Goal: Task Accomplishment & Management: Manage account settings

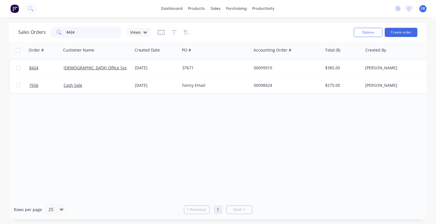
click at [76, 32] on input "8424" at bounding box center [94, 32] width 56 height 11
type input "8"
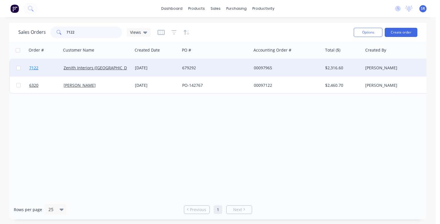
type input "7122"
click at [36, 68] on span "7122" at bounding box center [33, 68] width 9 height 6
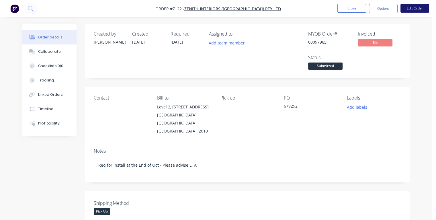
click at [412, 7] on button "Edit Order" at bounding box center [414, 8] width 29 height 9
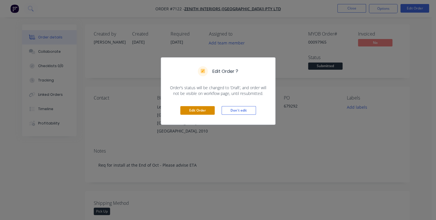
click at [196, 112] on button "Edit Order" at bounding box center [197, 110] width 34 height 9
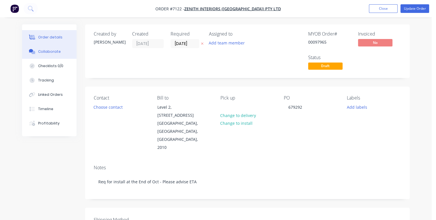
click at [39, 49] on div "Collaborate" at bounding box center [49, 51] width 23 height 5
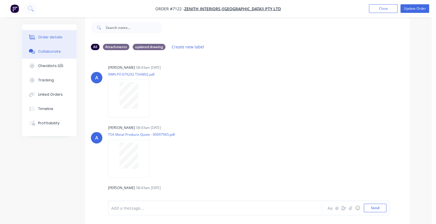
click at [43, 38] on div "Order details" at bounding box center [50, 37] width 24 height 5
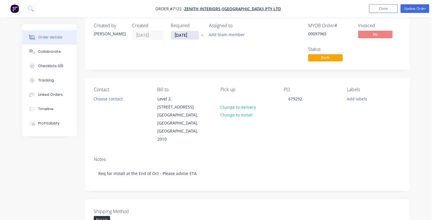
click at [192, 34] on input "[DATE]" at bounding box center [185, 35] width 28 height 9
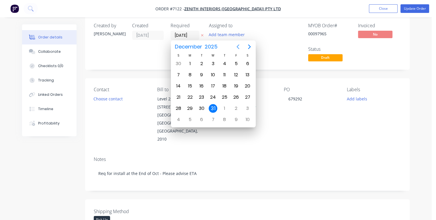
click at [238, 46] on icon "Previous page" at bounding box center [237, 46] width 7 height 7
drag, startPoint x: 213, startPoint y: 62, endPoint x: 213, endPoint y: 66, distance: 3.2
click at [213, 63] on div "29" at bounding box center [212, 63] width 9 height 9
type input "[DATE]"
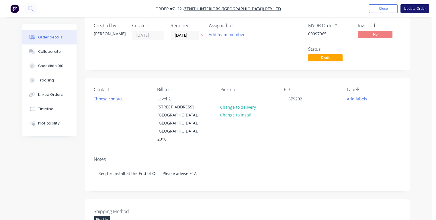
click at [404, 9] on button "Update Order" at bounding box center [414, 8] width 29 height 9
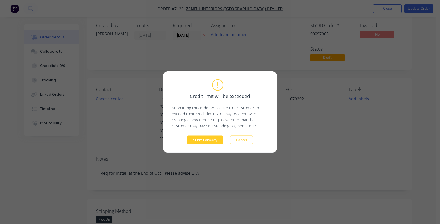
click at [214, 139] on button "Submit anyway" at bounding box center [205, 140] width 36 height 9
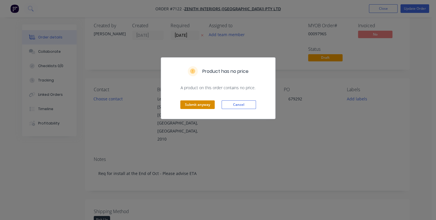
click at [210, 104] on button "Submit anyway" at bounding box center [197, 104] width 34 height 9
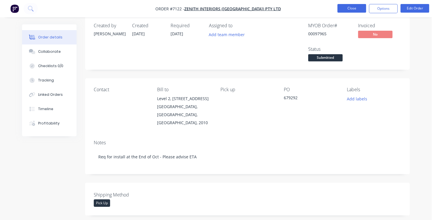
click at [346, 10] on button "Close" at bounding box center [351, 8] width 29 height 9
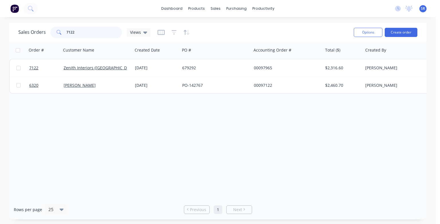
drag, startPoint x: 97, startPoint y: 33, endPoint x: 64, endPoint y: 33, distance: 32.1
click at [64, 33] on div "7122" at bounding box center [86, 32] width 72 height 11
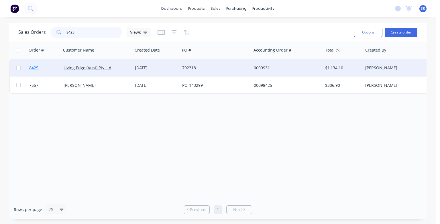
type input "8425"
click at [34, 68] on span "8425" at bounding box center [33, 68] width 9 height 6
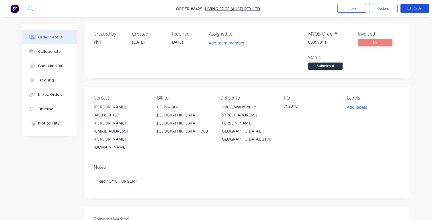
click at [412, 10] on button "Edit Order" at bounding box center [414, 8] width 29 height 9
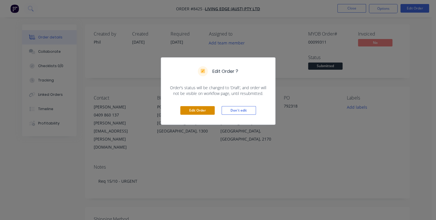
click at [201, 108] on button "Edit Order" at bounding box center [197, 110] width 34 height 9
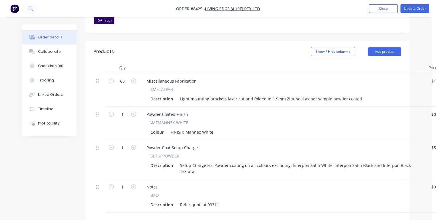
scroll to position [172, 0]
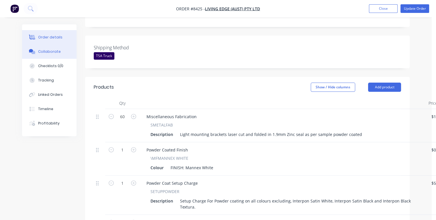
click at [46, 52] on div "Collaborate" at bounding box center [49, 51] width 23 height 5
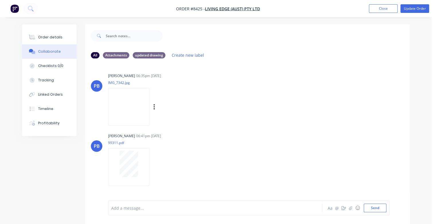
click at [133, 109] on img at bounding box center [128, 107] width 41 height 38
click at [48, 40] on div "Order details" at bounding box center [50, 37] width 24 height 5
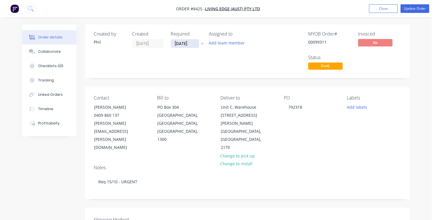
click at [190, 43] on input "[DATE]" at bounding box center [185, 43] width 28 height 9
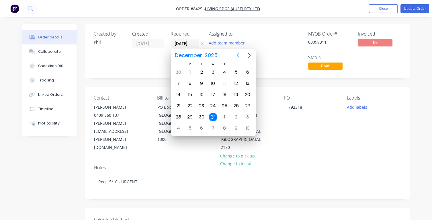
click at [237, 55] on icon "Previous page" at bounding box center [237, 55] width 3 height 5
click at [213, 94] on div "15" at bounding box center [212, 94] width 9 height 9
type input "[DATE]"
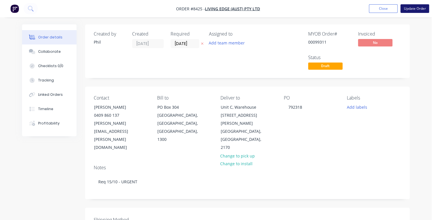
click at [409, 9] on button "Update Order" at bounding box center [414, 8] width 29 height 9
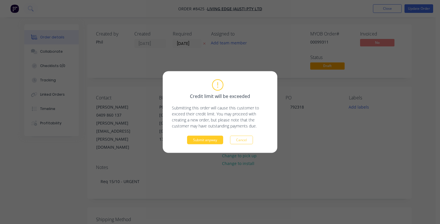
click at [199, 140] on button "Submit anyway" at bounding box center [205, 140] width 36 height 9
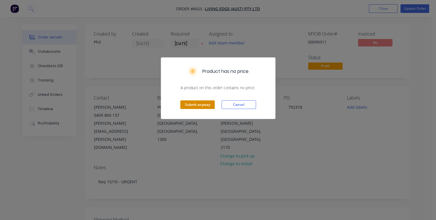
click at [202, 105] on button "Submit anyway" at bounding box center [197, 104] width 34 height 9
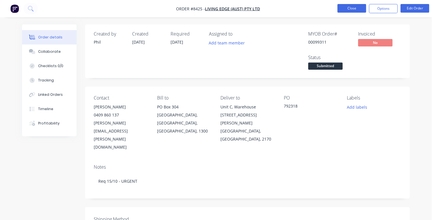
click at [355, 7] on button "Close" at bounding box center [351, 8] width 29 height 9
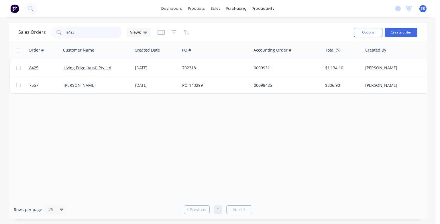
click at [78, 33] on input "8425" at bounding box center [94, 32] width 56 height 11
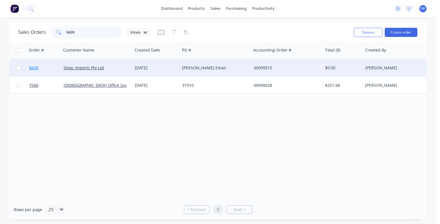
type input "8428"
click at [31, 68] on span "8428" at bounding box center [33, 68] width 9 height 6
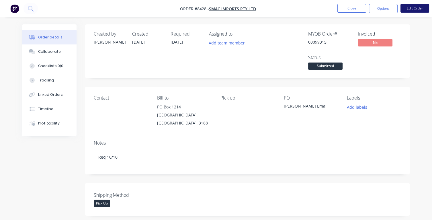
click at [406, 8] on button "Edit Order" at bounding box center [414, 8] width 29 height 9
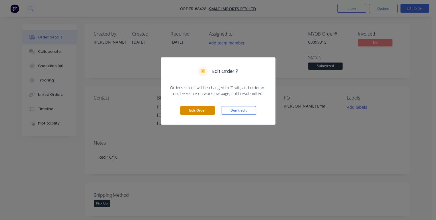
click at [194, 111] on button "Edit Order" at bounding box center [197, 110] width 34 height 9
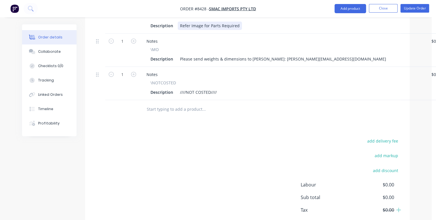
scroll to position [372, 0]
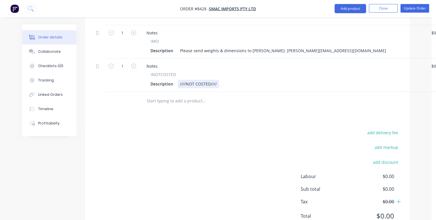
click at [218, 80] on div "Description ////NOT COSTED////" at bounding box center [281, 84] width 267 height 8
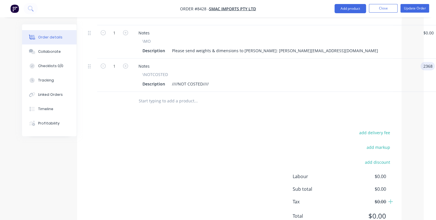
type input "$2,368.00"
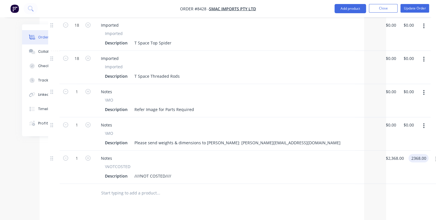
scroll to position [286, 46]
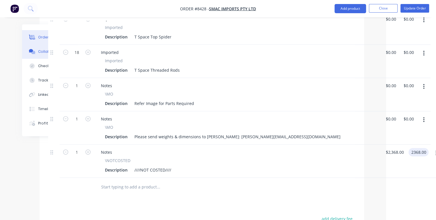
type input "$2,368.00"
click at [42, 53] on div "Collaborate" at bounding box center [49, 51] width 23 height 5
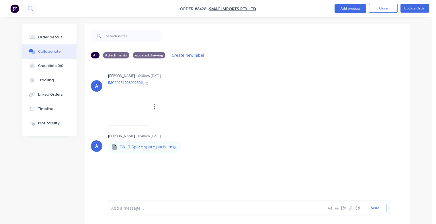
click at [147, 111] on img at bounding box center [128, 107] width 41 height 38
click at [42, 38] on div "Order details" at bounding box center [50, 37] width 24 height 5
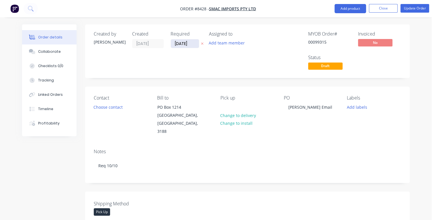
click at [191, 43] on input "[DATE]" at bounding box center [185, 43] width 28 height 9
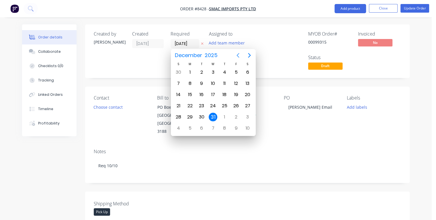
click at [237, 56] on icon "Previous page" at bounding box center [237, 55] width 3 height 5
click at [199, 97] on div "14" at bounding box center [201, 94] width 9 height 9
type input "[DATE]"
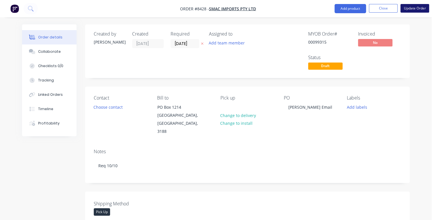
click at [405, 7] on button "Update Order" at bounding box center [414, 8] width 29 height 9
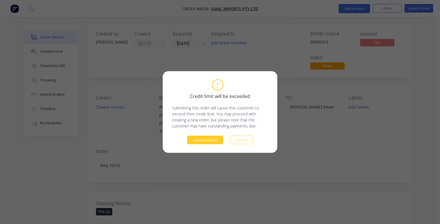
click at [212, 141] on button "Submit anyway" at bounding box center [205, 140] width 36 height 9
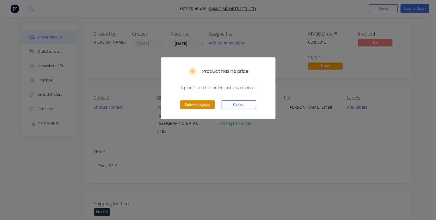
click at [206, 105] on button "Submit anyway" at bounding box center [197, 104] width 34 height 9
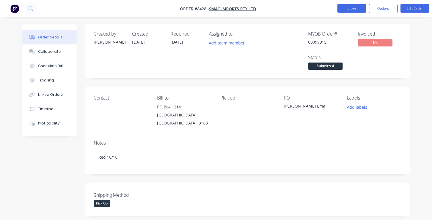
click at [350, 10] on button "Close" at bounding box center [351, 8] width 29 height 9
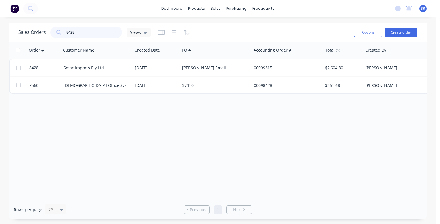
drag, startPoint x: 74, startPoint y: 32, endPoint x: 62, endPoint y: 34, distance: 12.8
click at [62, 34] on div "8428" at bounding box center [86, 32] width 72 height 11
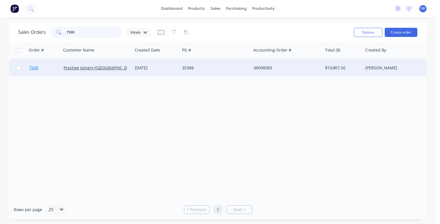
type input "7500"
click at [34, 69] on span "7500" at bounding box center [33, 68] width 9 height 6
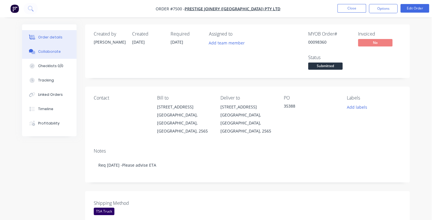
click at [42, 51] on div "Collaborate" at bounding box center [49, 51] width 23 height 5
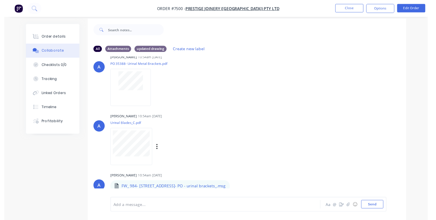
scroll to position [8, 0]
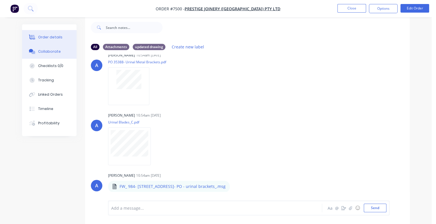
click at [46, 35] on div "Order details" at bounding box center [50, 37] width 24 height 5
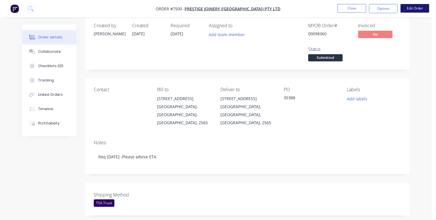
click at [418, 10] on button "Edit Order" at bounding box center [414, 8] width 29 height 9
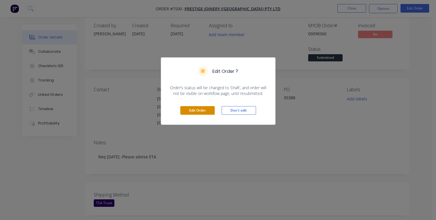
click at [199, 113] on button "Edit Order" at bounding box center [197, 110] width 34 height 9
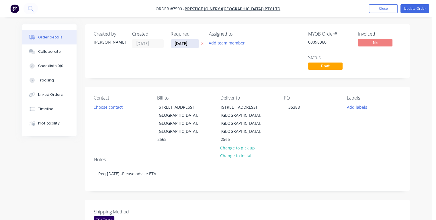
click at [191, 44] on input "[DATE]" at bounding box center [185, 43] width 28 height 9
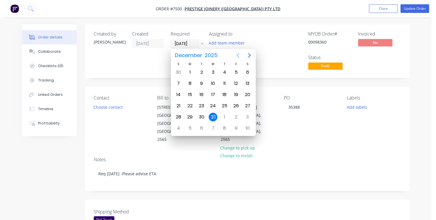
click at [237, 55] on icon "Previous page" at bounding box center [237, 55] width 3 height 5
click at [238, 54] on icon "Previous page" at bounding box center [237, 55] width 7 height 7
click at [200, 115] on div "28" at bounding box center [201, 117] width 9 height 9
type input "[DATE]"
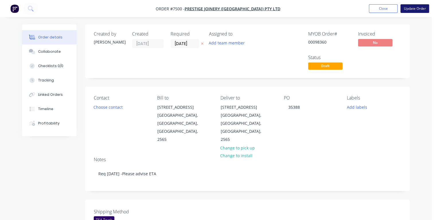
click at [406, 10] on button "Update Order" at bounding box center [414, 8] width 29 height 9
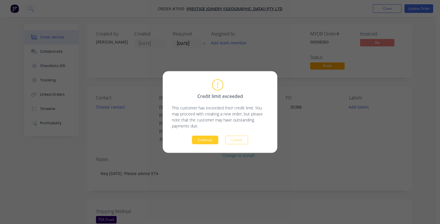
click at [208, 139] on button "Continue" at bounding box center [205, 140] width 26 height 9
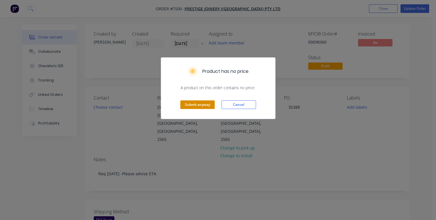
click at [193, 102] on button "Submit anyway" at bounding box center [197, 104] width 34 height 9
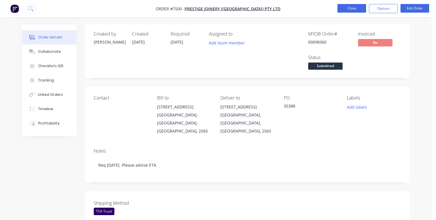
click at [342, 9] on button "Close" at bounding box center [351, 8] width 29 height 9
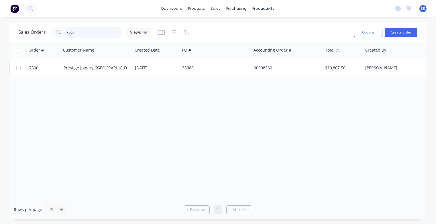
click at [82, 34] on input "7500" at bounding box center [94, 32] width 56 height 11
type input "7"
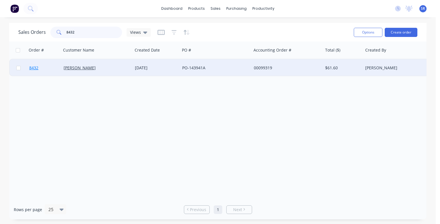
type input "8432"
click at [34, 67] on span "8432" at bounding box center [33, 68] width 9 height 6
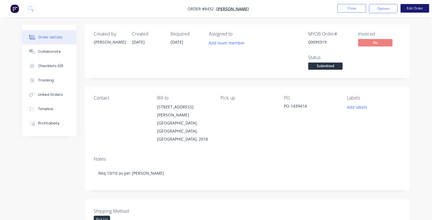
click at [418, 9] on button "Edit Order" at bounding box center [414, 8] width 29 height 9
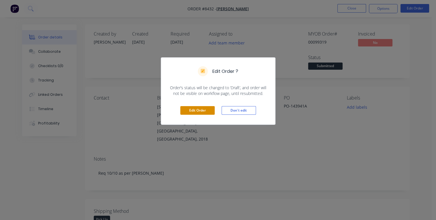
click at [199, 109] on button "Edit Order" at bounding box center [197, 110] width 34 height 9
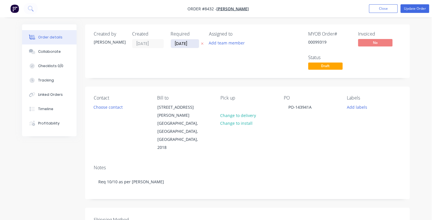
click at [189, 43] on input "[DATE]" at bounding box center [185, 43] width 28 height 9
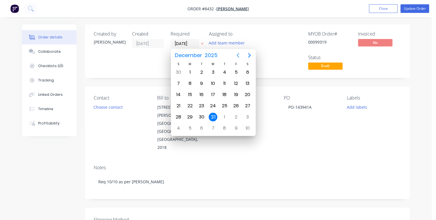
click at [239, 57] on icon "Previous page" at bounding box center [237, 55] width 3 height 5
click at [237, 84] on div "10" at bounding box center [235, 83] width 9 height 9
type input "[DATE]"
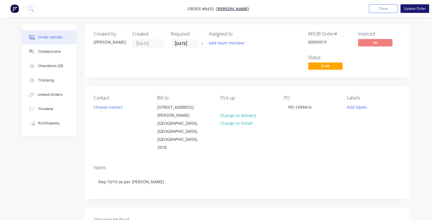
click at [406, 10] on button "Update Order" at bounding box center [414, 8] width 29 height 9
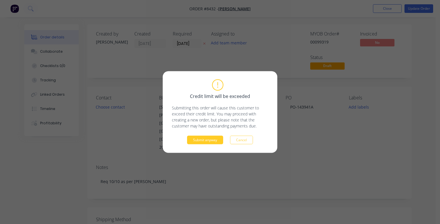
click at [211, 140] on button "Submit anyway" at bounding box center [205, 140] width 36 height 9
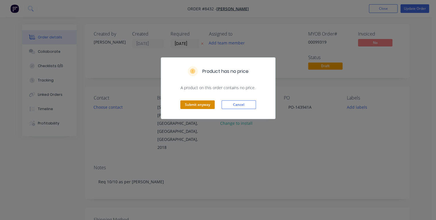
click at [201, 105] on button "Submit anyway" at bounding box center [197, 104] width 34 height 9
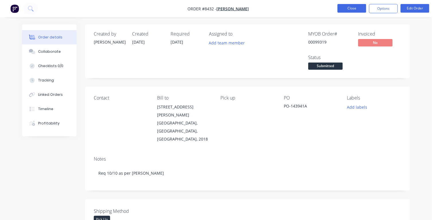
click at [345, 8] on button "Close" at bounding box center [351, 8] width 29 height 9
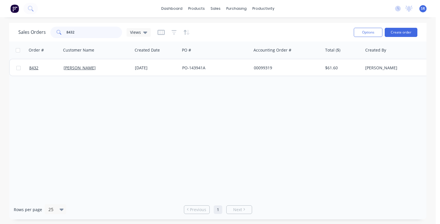
click at [75, 32] on input "8432" at bounding box center [94, 32] width 56 height 11
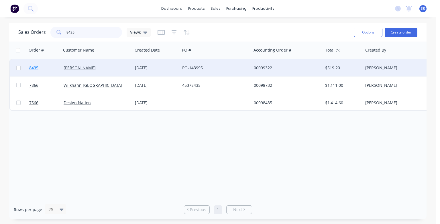
type input "8435"
click at [37, 68] on span "8435" at bounding box center [33, 68] width 9 height 6
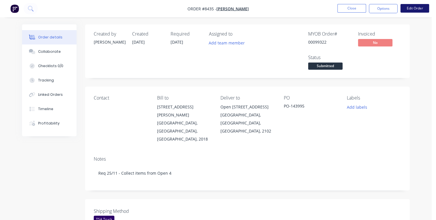
click at [414, 7] on button "Edit Order" at bounding box center [414, 8] width 29 height 9
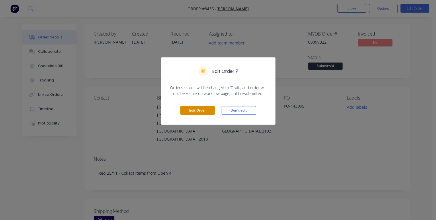
click at [193, 111] on button "Edit Order" at bounding box center [197, 110] width 34 height 9
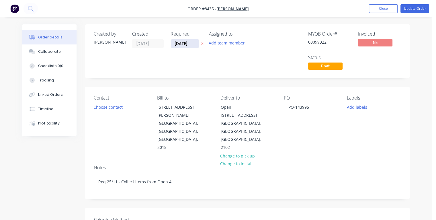
click at [190, 42] on input "[DATE]" at bounding box center [185, 43] width 28 height 9
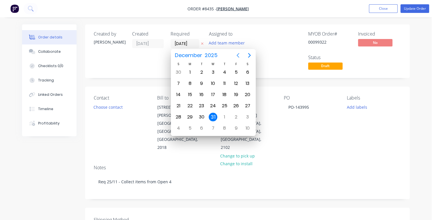
click at [237, 56] on icon "Previous page" at bounding box center [237, 55] width 3 height 5
click at [237, 105] on div "21" at bounding box center [235, 105] width 9 height 9
type input "[DATE]"
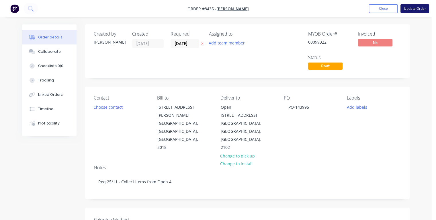
click at [414, 12] on button "Update Order" at bounding box center [414, 8] width 29 height 9
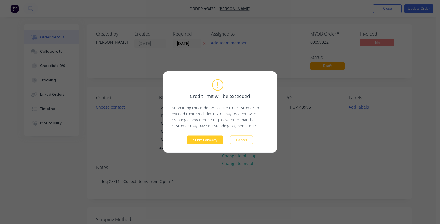
click at [206, 140] on button "Submit anyway" at bounding box center [205, 140] width 36 height 9
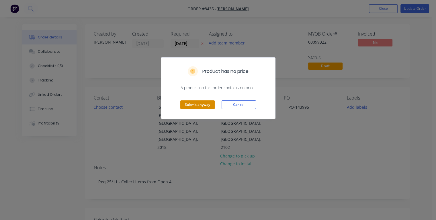
click at [198, 107] on button "Submit anyway" at bounding box center [197, 104] width 34 height 9
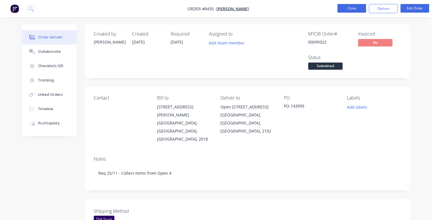
click at [345, 9] on button "Close" at bounding box center [351, 8] width 29 height 9
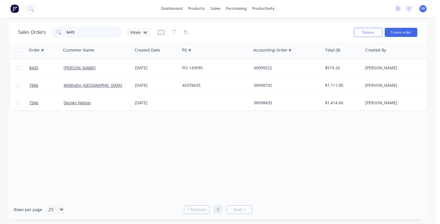
click at [82, 33] on input "8435" at bounding box center [94, 32] width 56 height 11
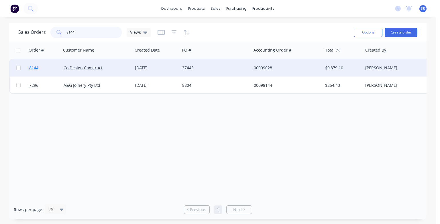
type input "8144"
click at [31, 68] on span "8144" at bounding box center [33, 68] width 9 height 6
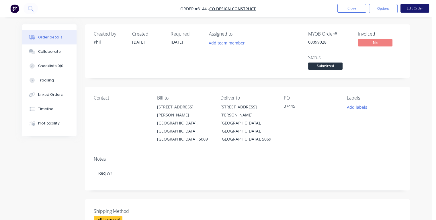
click at [413, 9] on button "Edit Order" at bounding box center [414, 8] width 29 height 9
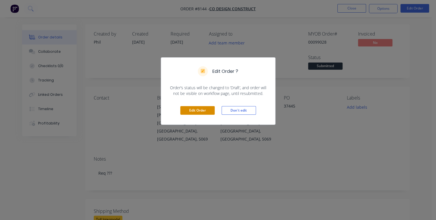
click at [204, 109] on button "Edit Order" at bounding box center [197, 110] width 34 height 9
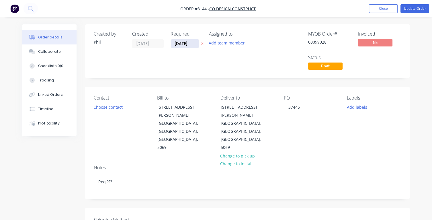
click at [192, 44] on input "[DATE]" at bounding box center [185, 43] width 28 height 9
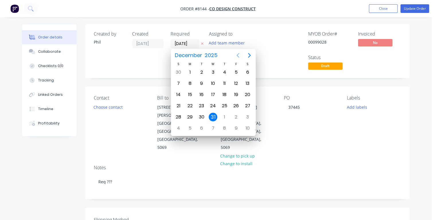
click at [238, 56] on icon "Previous page" at bounding box center [237, 55] width 7 height 7
click at [223, 72] on div "30" at bounding box center [224, 72] width 9 height 9
type input "[DATE]"
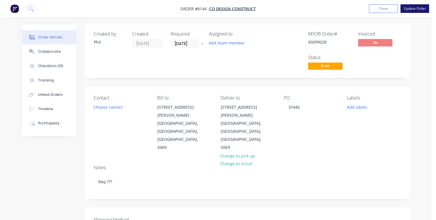
click at [409, 9] on button "Update Order" at bounding box center [414, 8] width 29 height 9
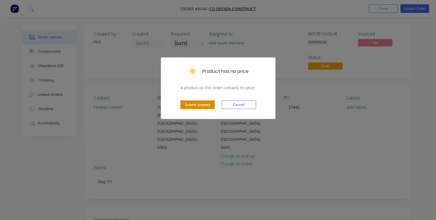
click at [204, 105] on button "Submit anyway" at bounding box center [197, 104] width 34 height 9
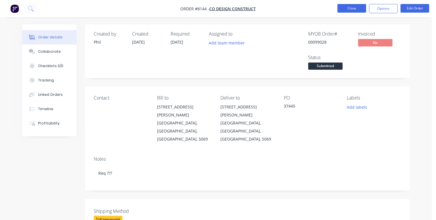
click at [349, 7] on button "Close" at bounding box center [351, 8] width 29 height 9
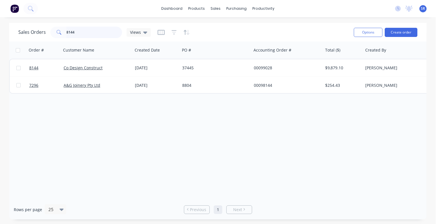
click at [97, 32] on input "8144" at bounding box center [94, 32] width 56 height 11
drag, startPoint x: 74, startPoint y: 32, endPoint x: 64, endPoint y: 34, distance: 10.0
click at [64, 34] on div "8144" at bounding box center [86, 32] width 72 height 11
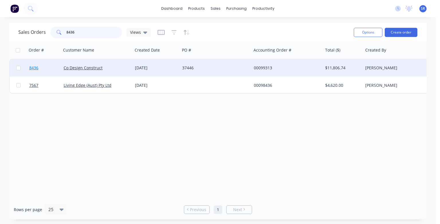
type input "8436"
click at [35, 68] on span "8436" at bounding box center [33, 68] width 9 height 6
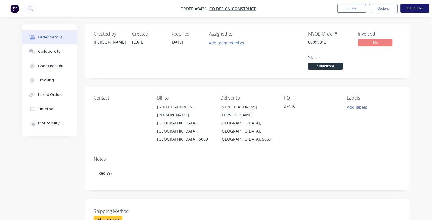
click at [413, 9] on button "Edit Order" at bounding box center [414, 8] width 29 height 9
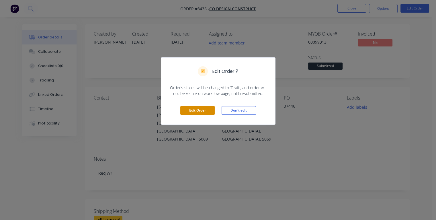
click at [209, 109] on button "Edit Order" at bounding box center [197, 110] width 34 height 9
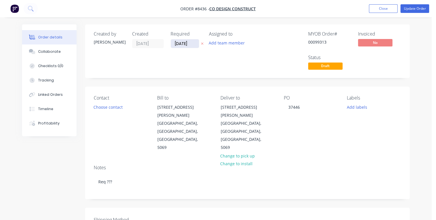
click at [193, 42] on input "[DATE]" at bounding box center [185, 43] width 28 height 9
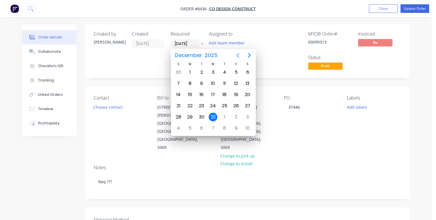
click at [237, 55] on icon "Previous page" at bounding box center [237, 55] width 3 height 5
click at [223, 72] on div "30" at bounding box center [224, 72] width 9 height 9
type input "[DATE]"
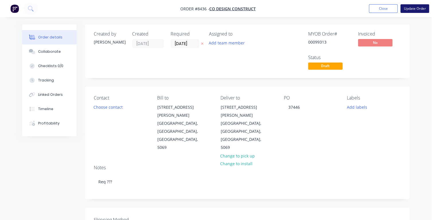
click at [407, 11] on button "Update Order" at bounding box center [414, 8] width 29 height 9
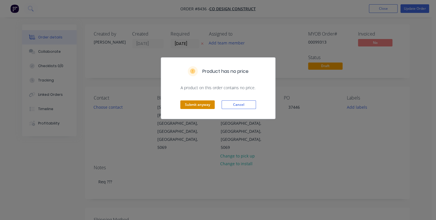
click at [193, 107] on button "Submit anyway" at bounding box center [197, 104] width 34 height 9
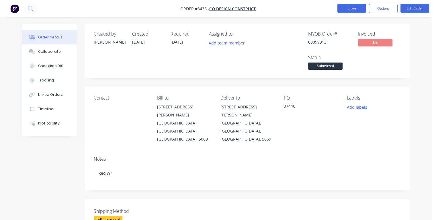
click at [351, 9] on button "Close" at bounding box center [351, 8] width 29 height 9
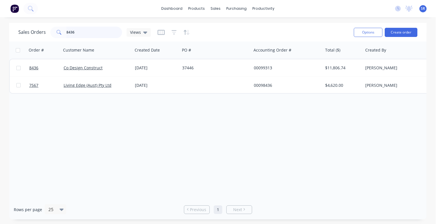
click at [80, 32] on input "8436" at bounding box center [94, 32] width 56 height 11
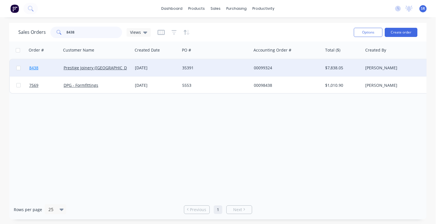
type input "8438"
click at [34, 67] on span "8438" at bounding box center [33, 68] width 9 height 6
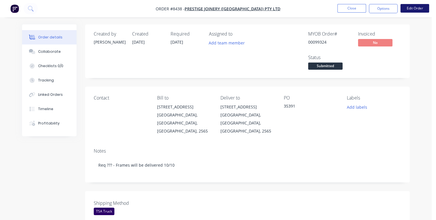
click at [418, 10] on button "Edit Order" at bounding box center [414, 8] width 29 height 9
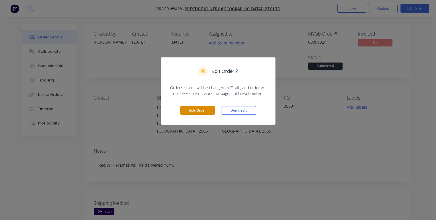
click at [200, 107] on button "Edit Order" at bounding box center [197, 110] width 34 height 9
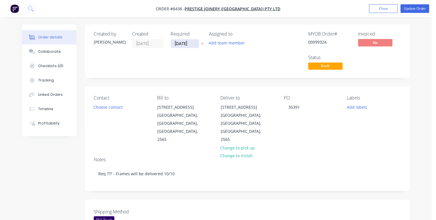
click at [192, 42] on input "[DATE]" at bounding box center [185, 43] width 28 height 9
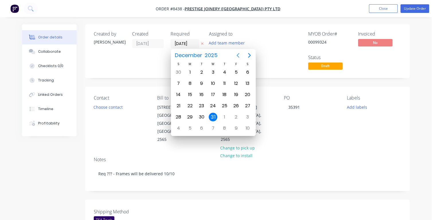
click at [237, 56] on icon "Previous page" at bounding box center [237, 55] width 3 height 5
click at [233, 73] on div "31" at bounding box center [235, 72] width 9 height 9
type input "[DATE]"
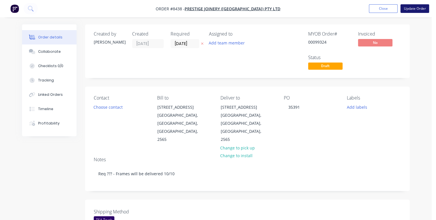
click at [410, 10] on button "Update Order" at bounding box center [414, 8] width 29 height 9
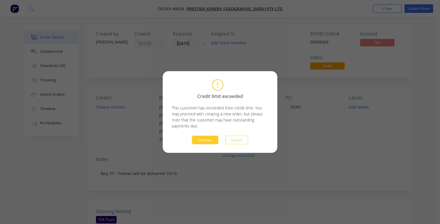
click at [212, 139] on button "Continue" at bounding box center [205, 140] width 26 height 9
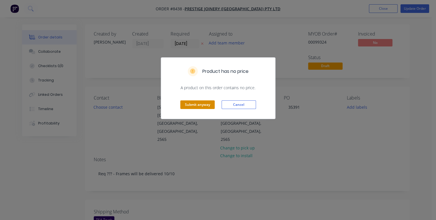
click at [200, 106] on button "Submit anyway" at bounding box center [197, 104] width 34 height 9
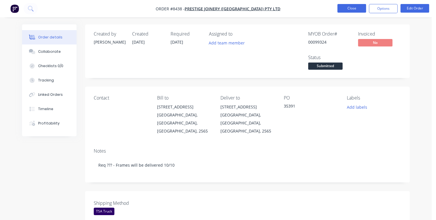
click at [344, 7] on button "Close" at bounding box center [351, 8] width 29 height 9
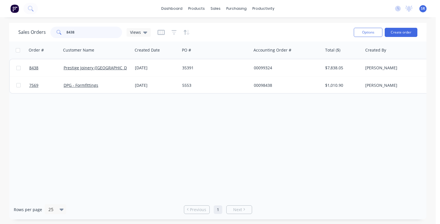
click at [75, 32] on input "8438" at bounding box center [94, 32] width 56 height 11
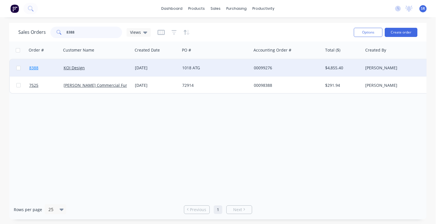
type input "8388"
click at [34, 68] on span "8388" at bounding box center [33, 68] width 9 height 6
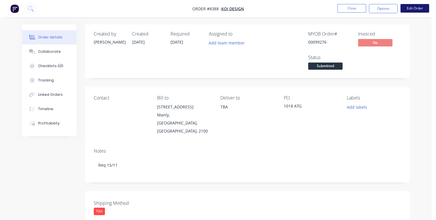
click at [414, 9] on button "Edit Order" at bounding box center [414, 8] width 29 height 9
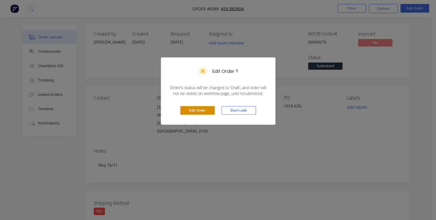
click at [204, 111] on button "Edit Order" at bounding box center [197, 110] width 34 height 9
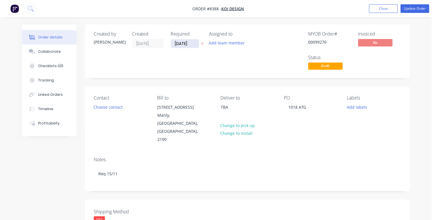
click at [190, 42] on input "[DATE]" at bounding box center [185, 43] width 28 height 9
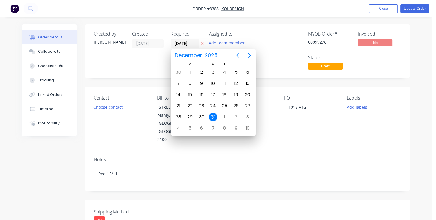
click at [239, 55] on icon "Previous page" at bounding box center [237, 55] width 7 height 7
click at [200, 94] on div "11" at bounding box center [201, 94] width 9 height 9
type input "[DATE]"
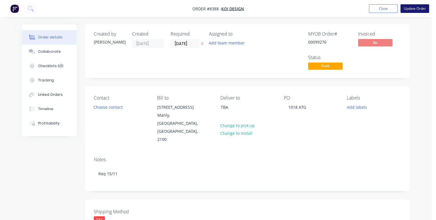
click at [406, 11] on button "Update Order" at bounding box center [414, 8] width 29 height 9
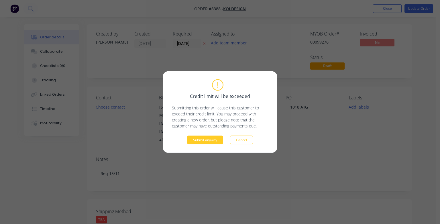
click at [214, 141] on button "Submit anyway" at bounding box center [205, 140] width 36 height 9
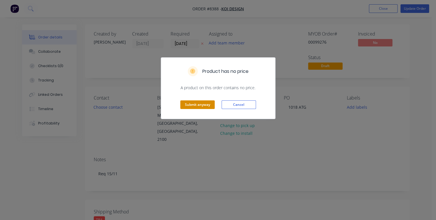
click at [207, 104] on button "Submit anyway" at bounding box center [197, 104] width 34 height 9
